Goal: Task Accomplishment & Management: Manage account settings

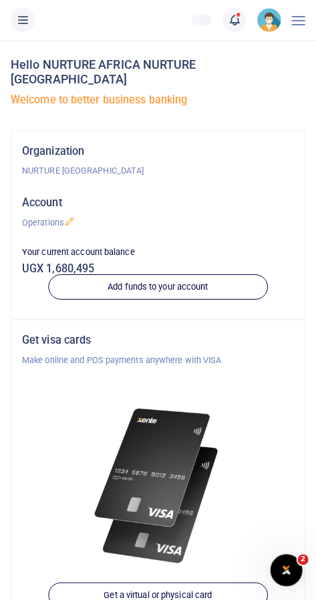
click at [241, 20] on span at bounding box center [241, 20] width 0 height 0
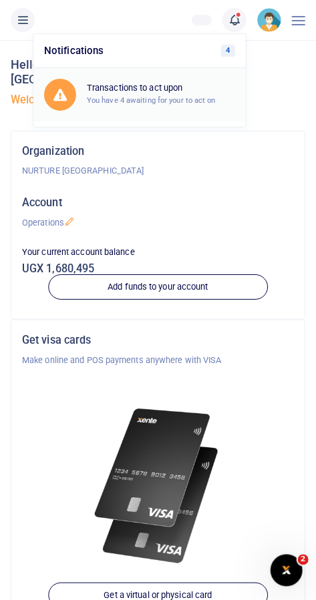
click at [194, 106] on div "Transactions to act upon You have 4 awaiting for your to act on" at bounding box center [161, 94] width 148 height 23
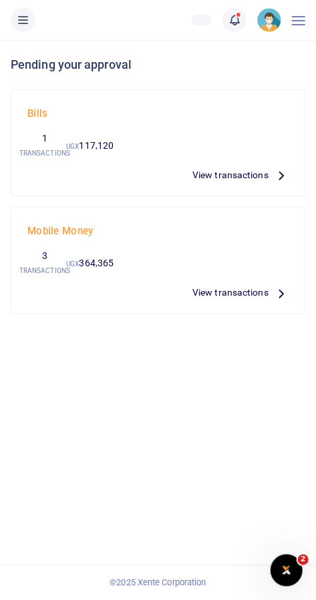
click at [236, 174] on span "View transactions" at bounding box center [230, 175] width 76 height 15
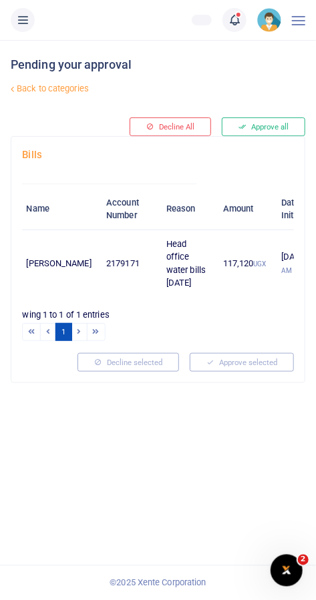
scroll to position [0, 166]
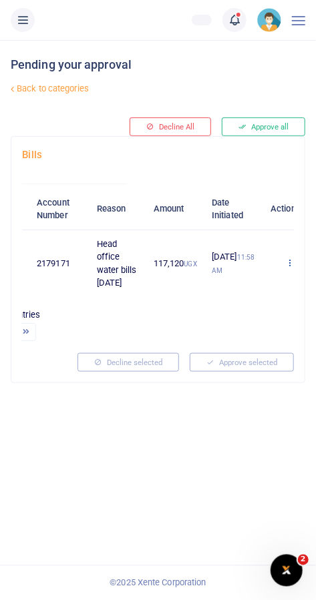
click at [285, 264] on icon at bounding box center [289, 262] width 9 height 9
click at [227, 285] on link "Approve" at bounding box center [219, 284] width 106 height 19
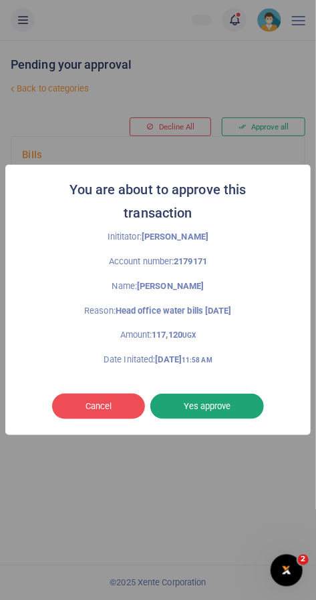
click at [221, 407] on button "Yes approve" at bounding box center [207, 406] width 114 height 25
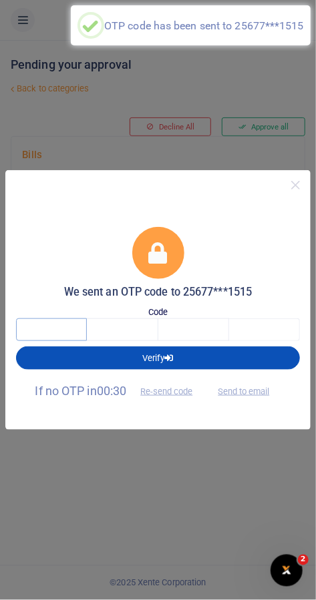
click at [55, 337] on input "text" at bounding box center [51, 330] width 71 height 23
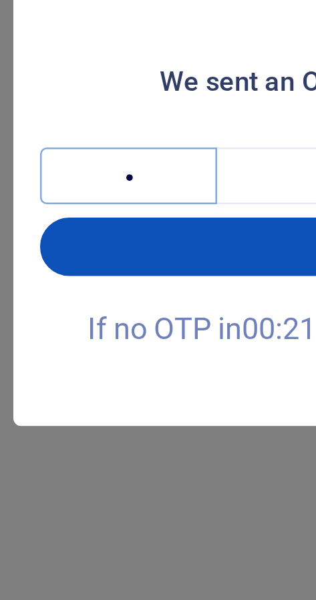
type input "4"
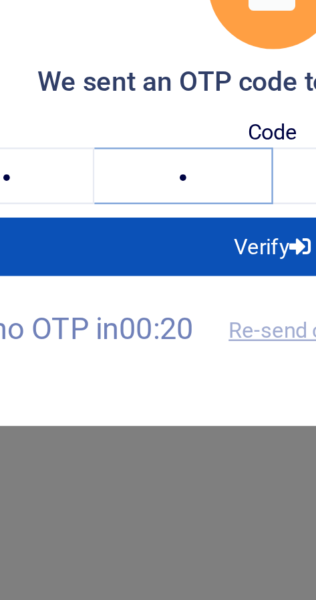
type input "5"
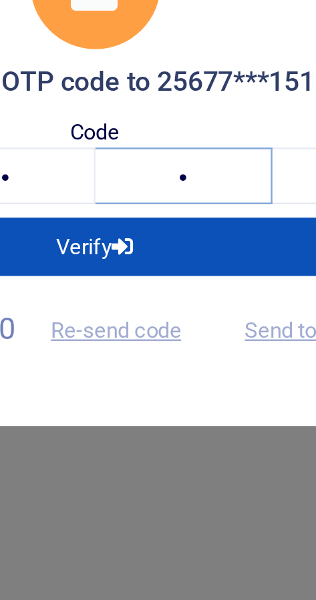
type input "8"
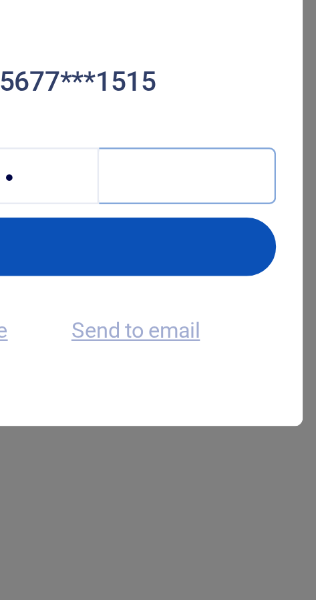
type input "0"
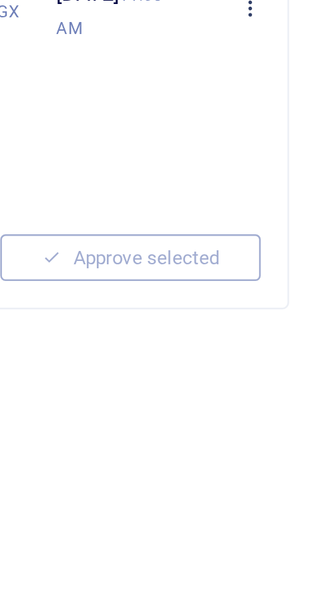
scroll to position [0, 0]
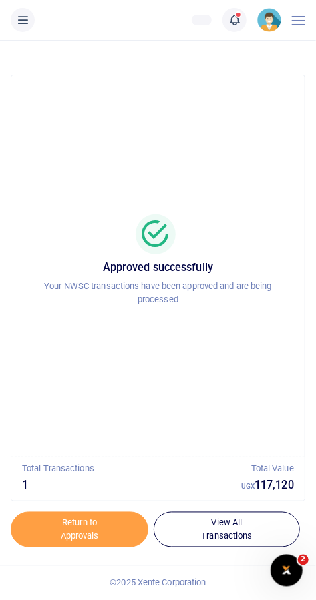
click at [241, 20] on span at bounding box center [241, 20] width 0 height 0
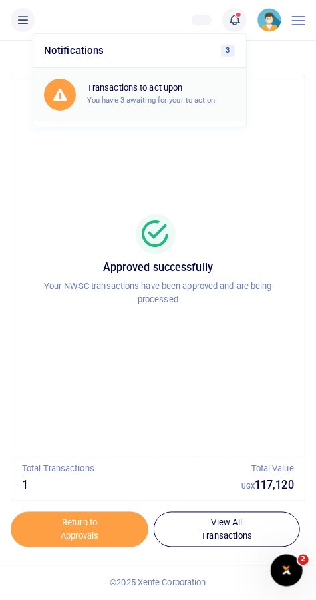
click at [200, 94] on div "Transactions to act upon You have 3 awaiting for your to act on" at bounding box center [161, 94] width 148 height 23
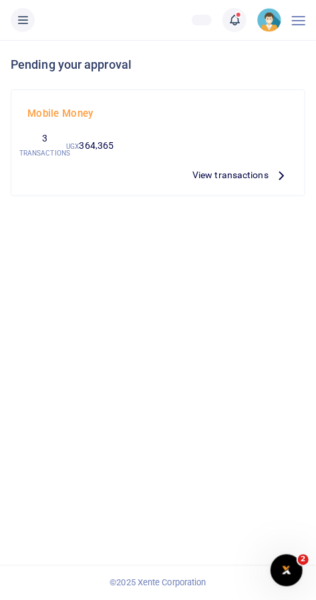
click at [248, 178] on span "View transactions" at bounding box center [230, 175] width 76 height 15
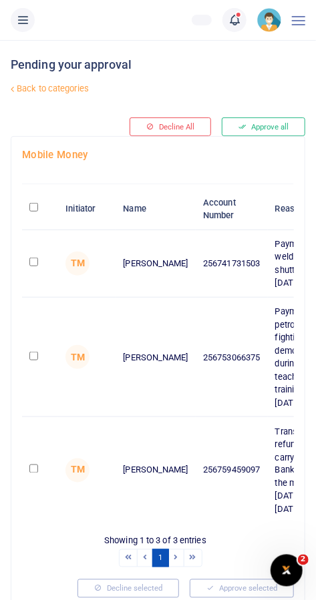
click at [38, 355] on input "checkbox" at bounding box center [33, 356] width 9 height 9
checkbox input "true"
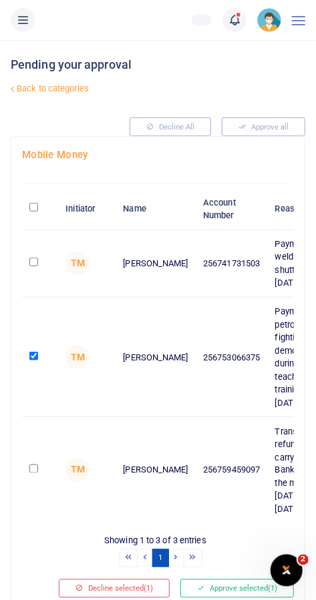
click at [35, 262] on input "checkbox" at bounding box center [33, 262] width 9 height 9
checkbox input "true"
click at [227, 585] on div at bounding box center [158, 592] width 234 height 16
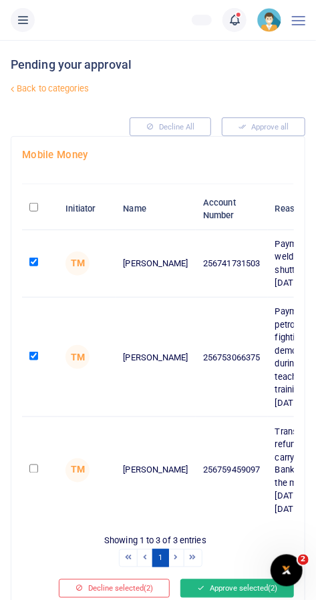
click at [220, 580] on button "Approve selected (2)" at bounding box center [237, 589] width 114 height 19
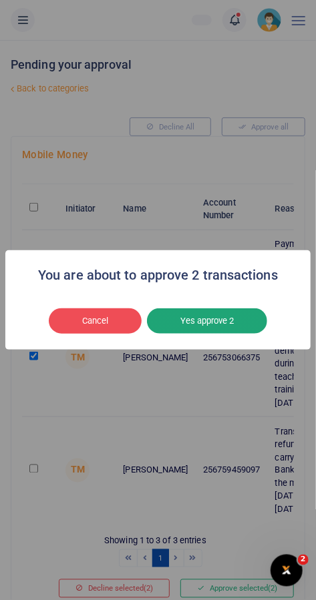
click at [210, 332] on button "Yes approve 2" at bounding box center [207, 321] width 120 height 25
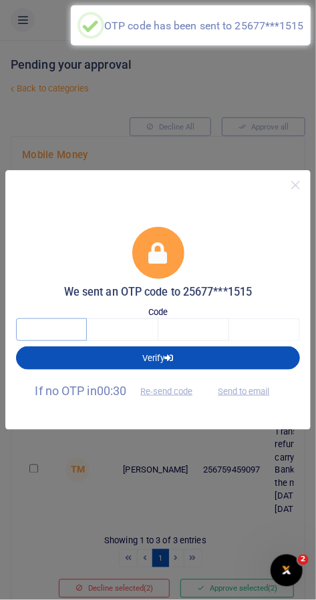
click at [55, 334] on input "text" at bounding box center [51, 330] width 71 height 23
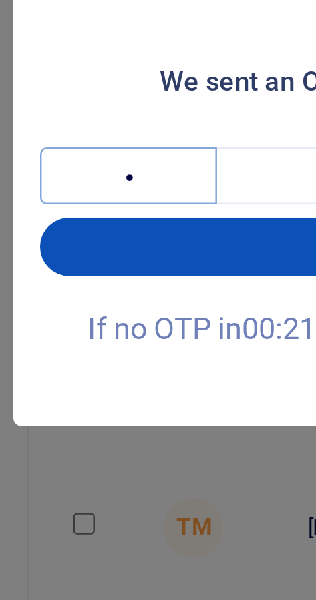
type input "5"
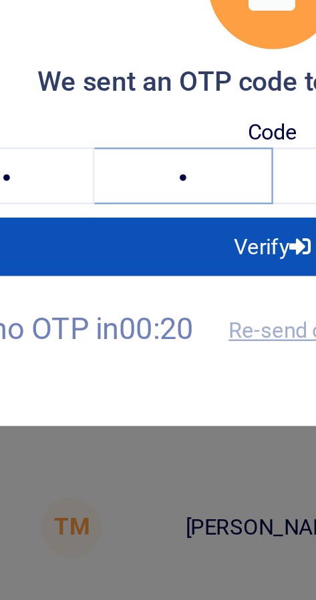
type input "7"
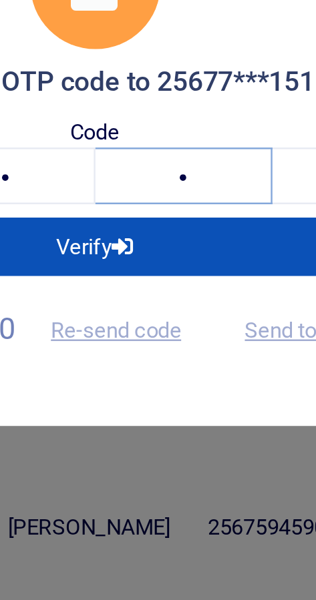
type input "4"
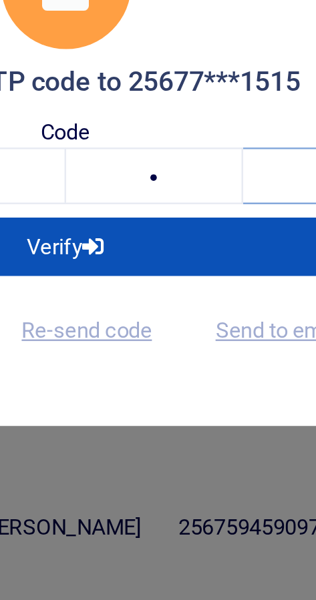
type input "4"
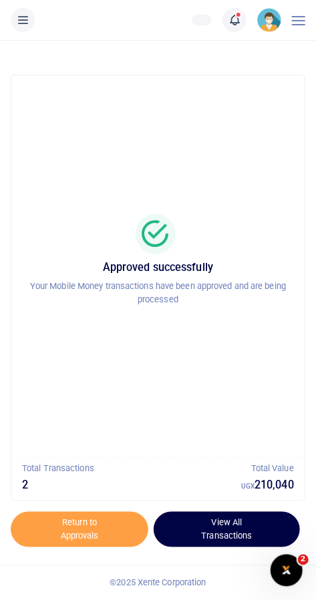
click at [235, 537] on link "View All Transactions" at bounding box center [227, 530] width 146 height 36
